Goal: Task Accomplishment & Management: Use online tool/utility

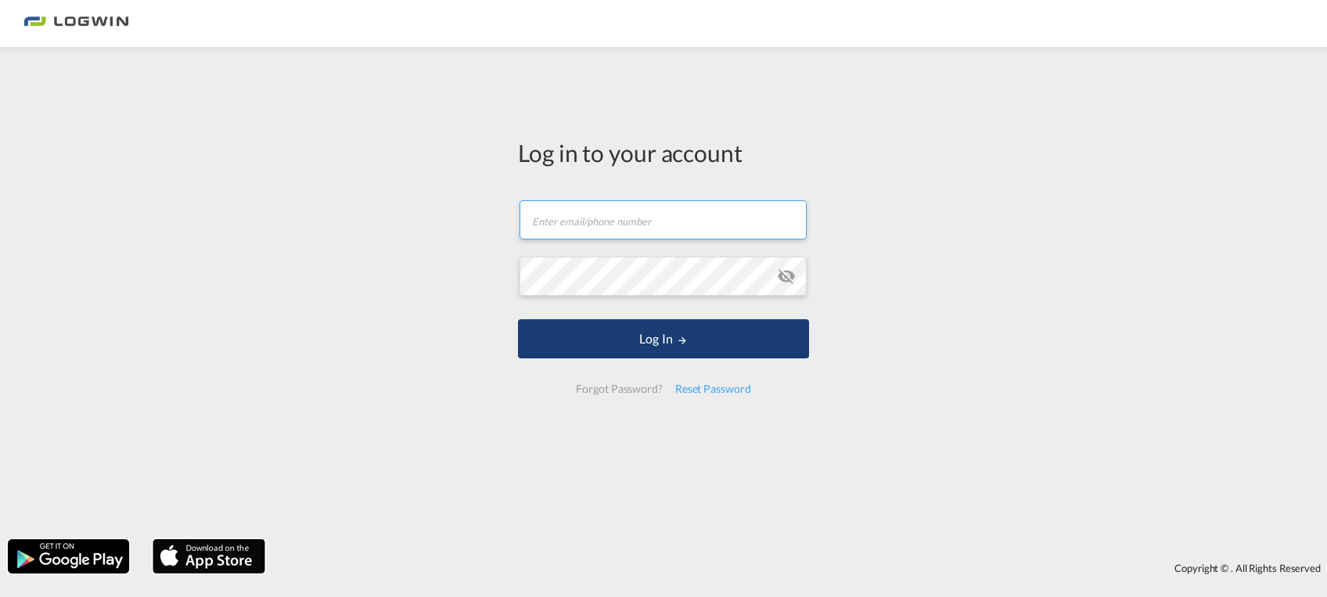
type input "[PERSON_NAME][EMAIL_ADDRESS][DOMAIN_NAME]"
click at [595, 341] on button "Log In" at bounding box center [663, 338] width 291 height 39
